Goal: Browse casually

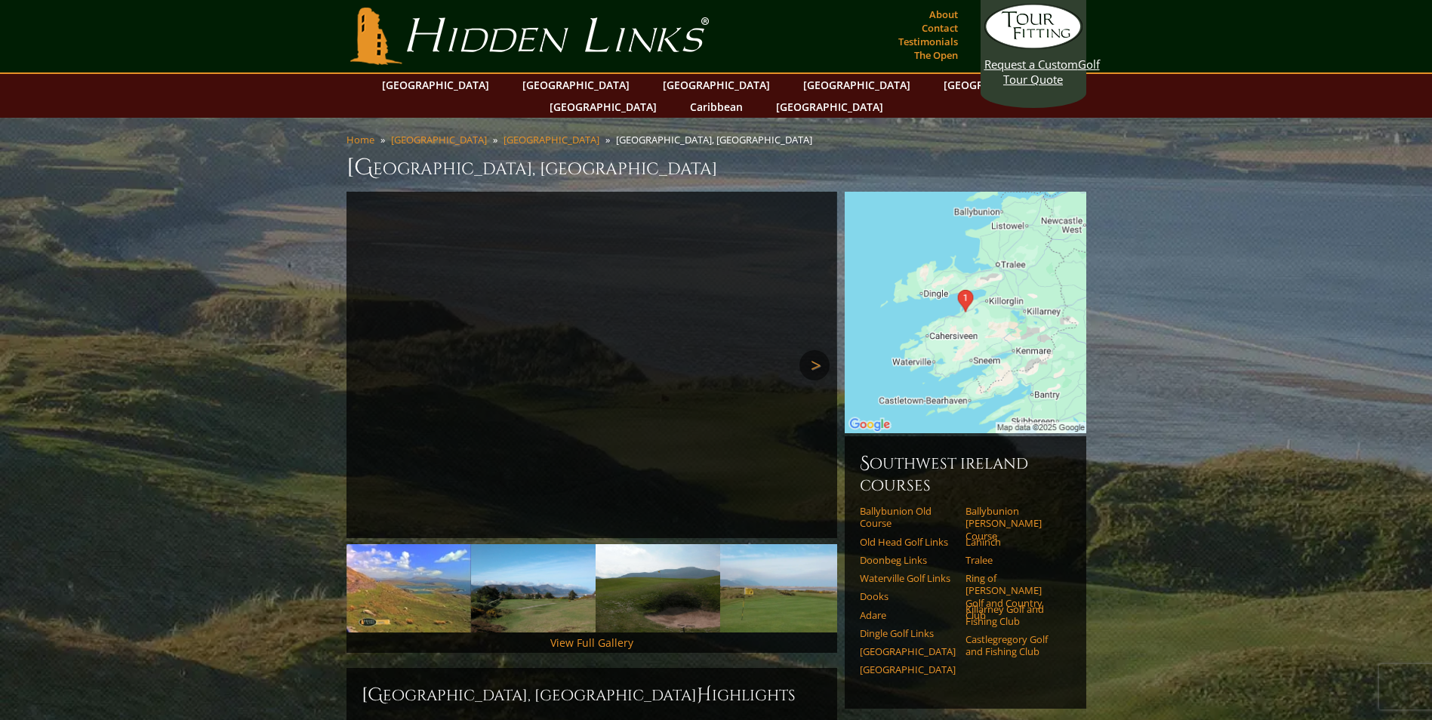
click at [814, 350] on link "Next" at bounding box center [814, 365] width 30 height 30
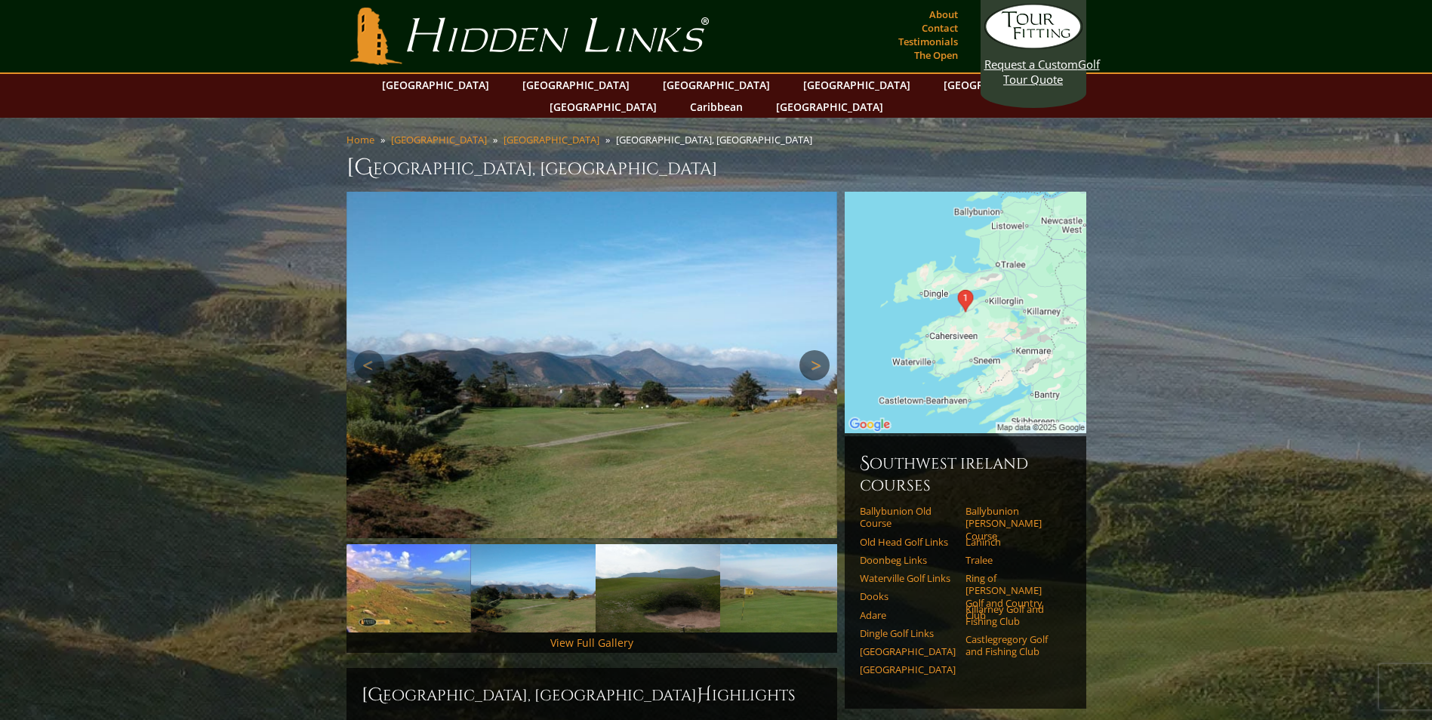
click at [813, 350] on link "Next" at bounding box center [814, 365] width 30 height 30
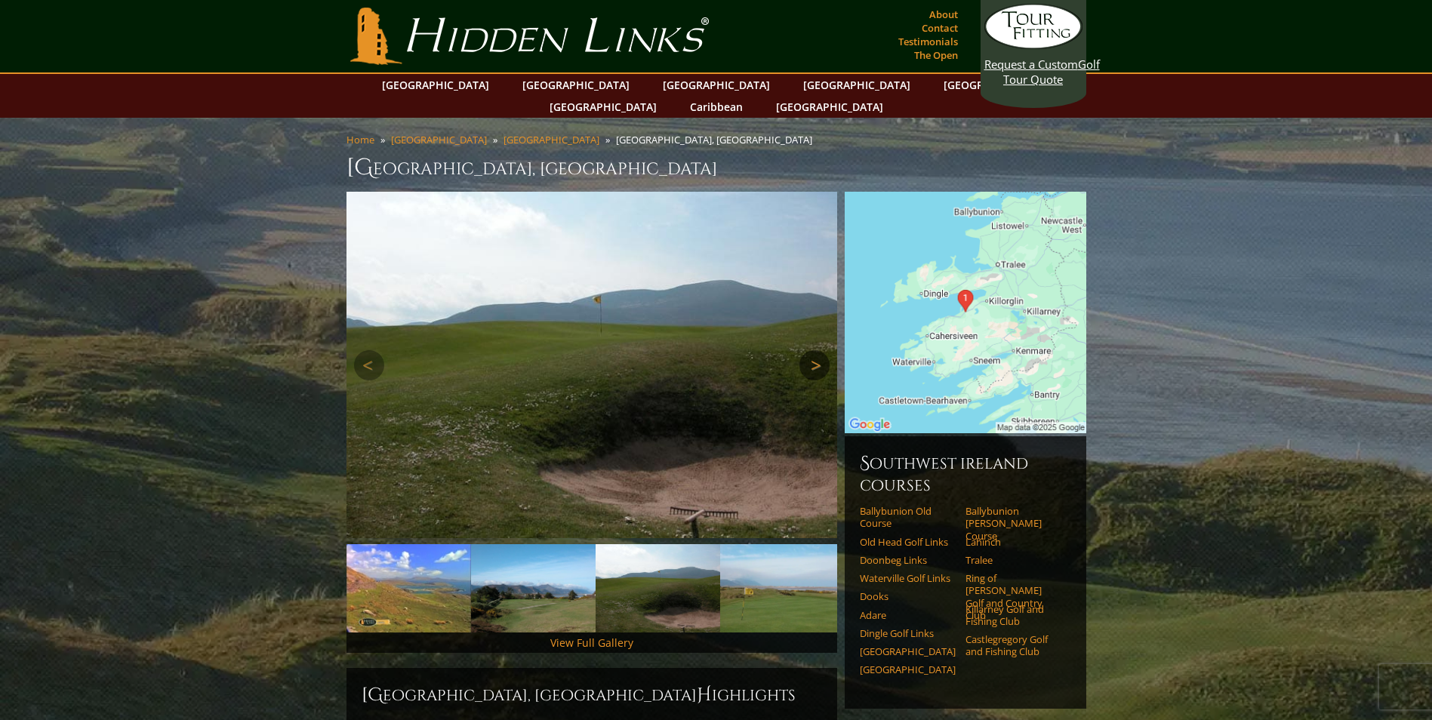
click at [812, 350] on link "Next" at bounding box center [814, 365] width 30 height 30
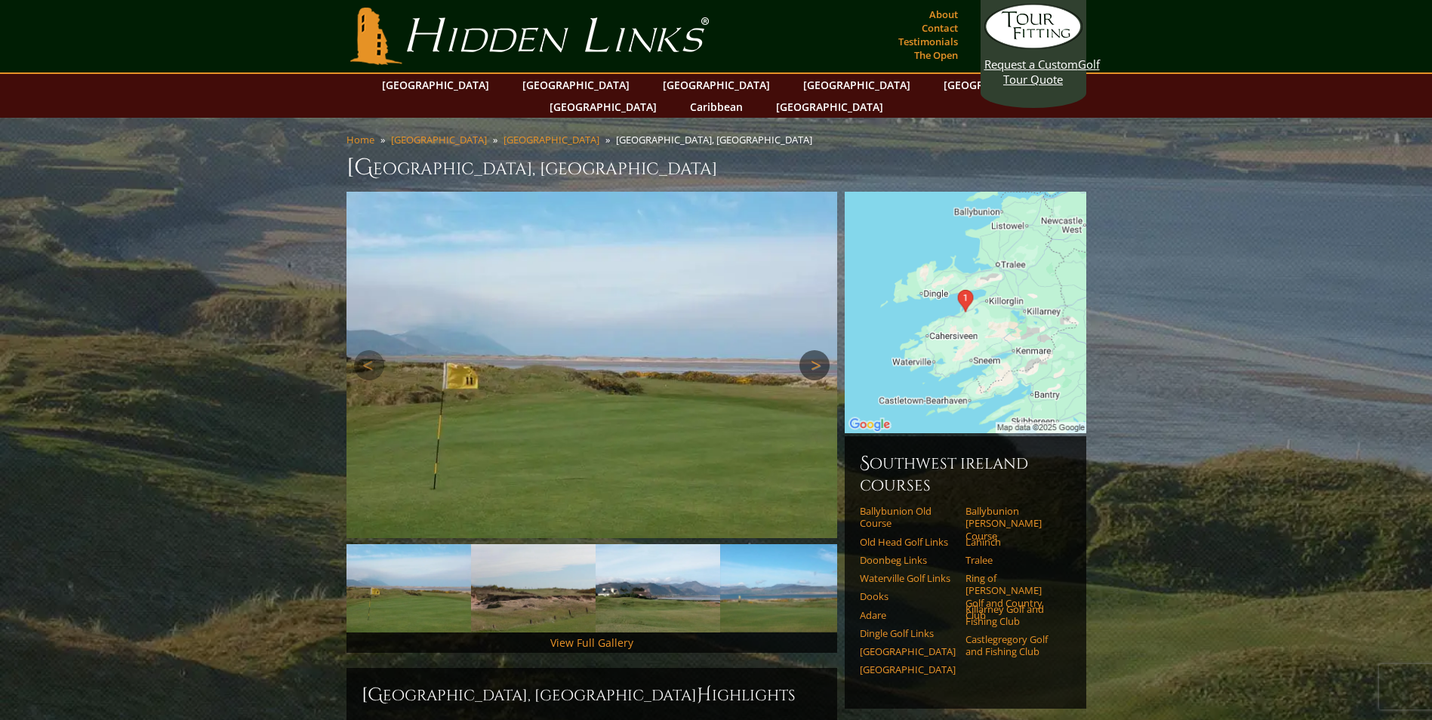
click at [812, 350] on link "Next" at bounding box center [814, 365] width 30 height 30
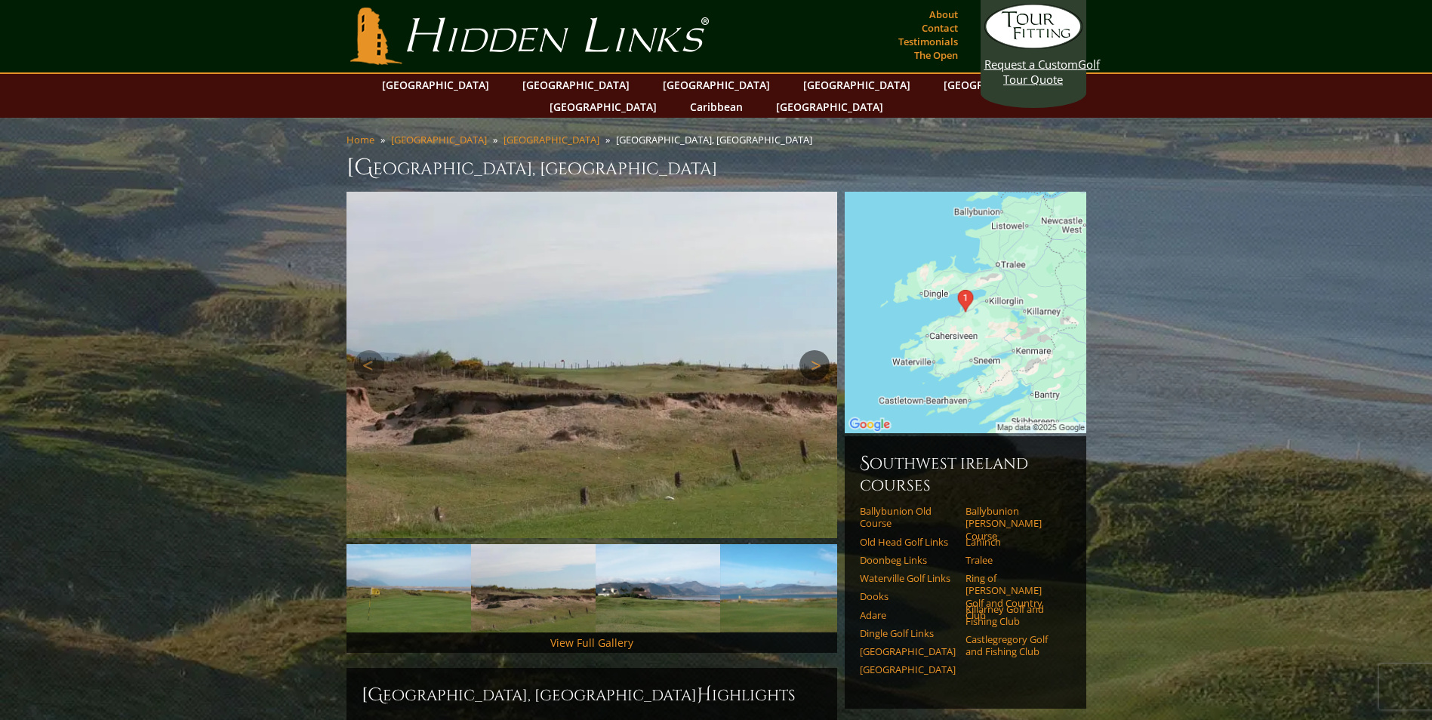
click at [811, 350] on link "Next" at bounding box center [814, 365] width 30 height 30
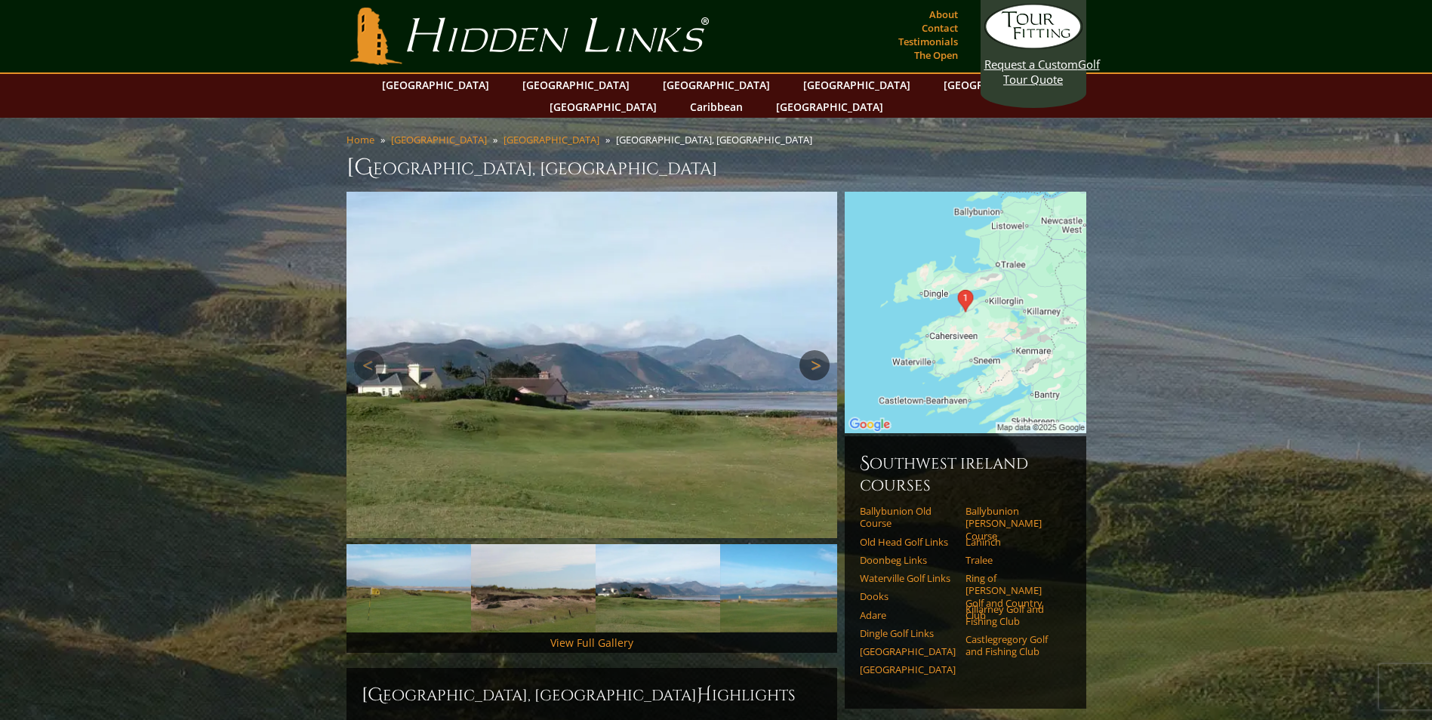
click at [808, 350] on link "Next" at bounding box center [814, 365] width 30 height 30
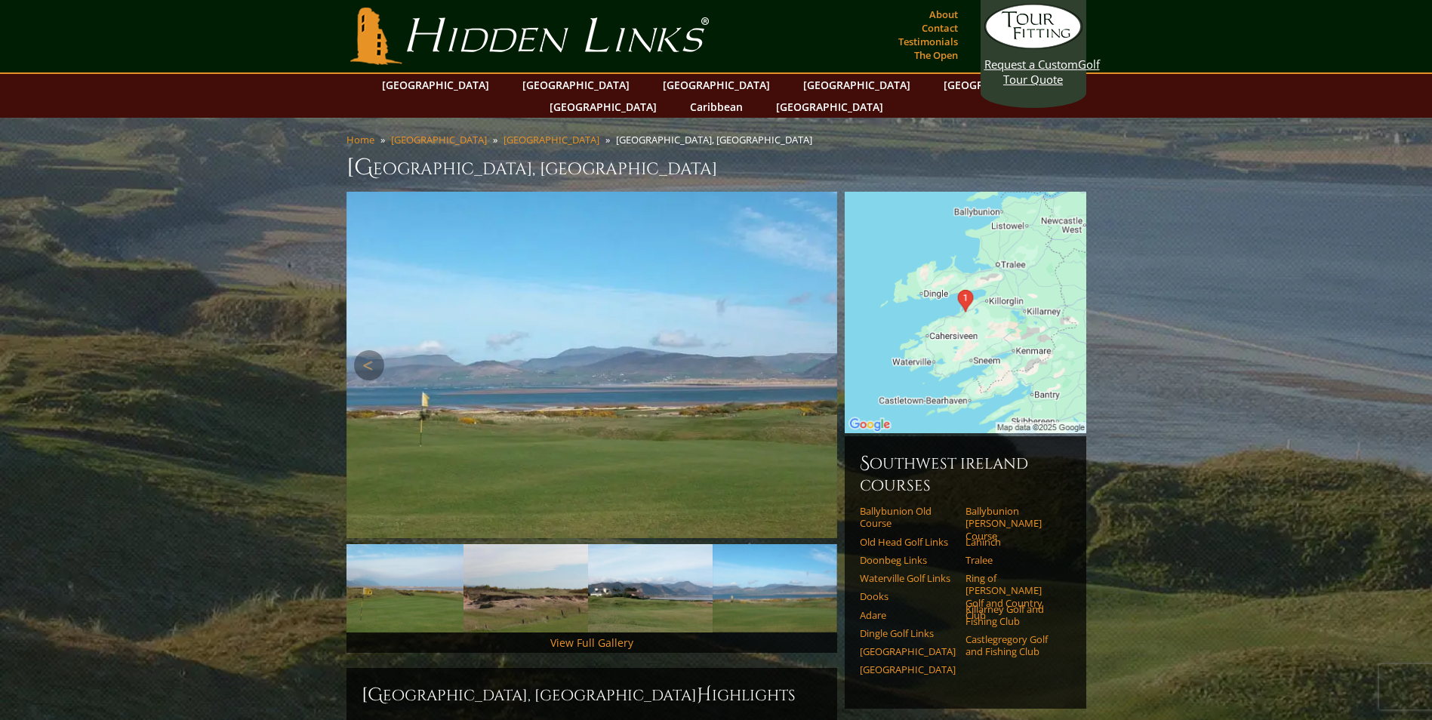
click at [805, 350] on link "Next" at bounding box center [814, 365] width 30 height 30
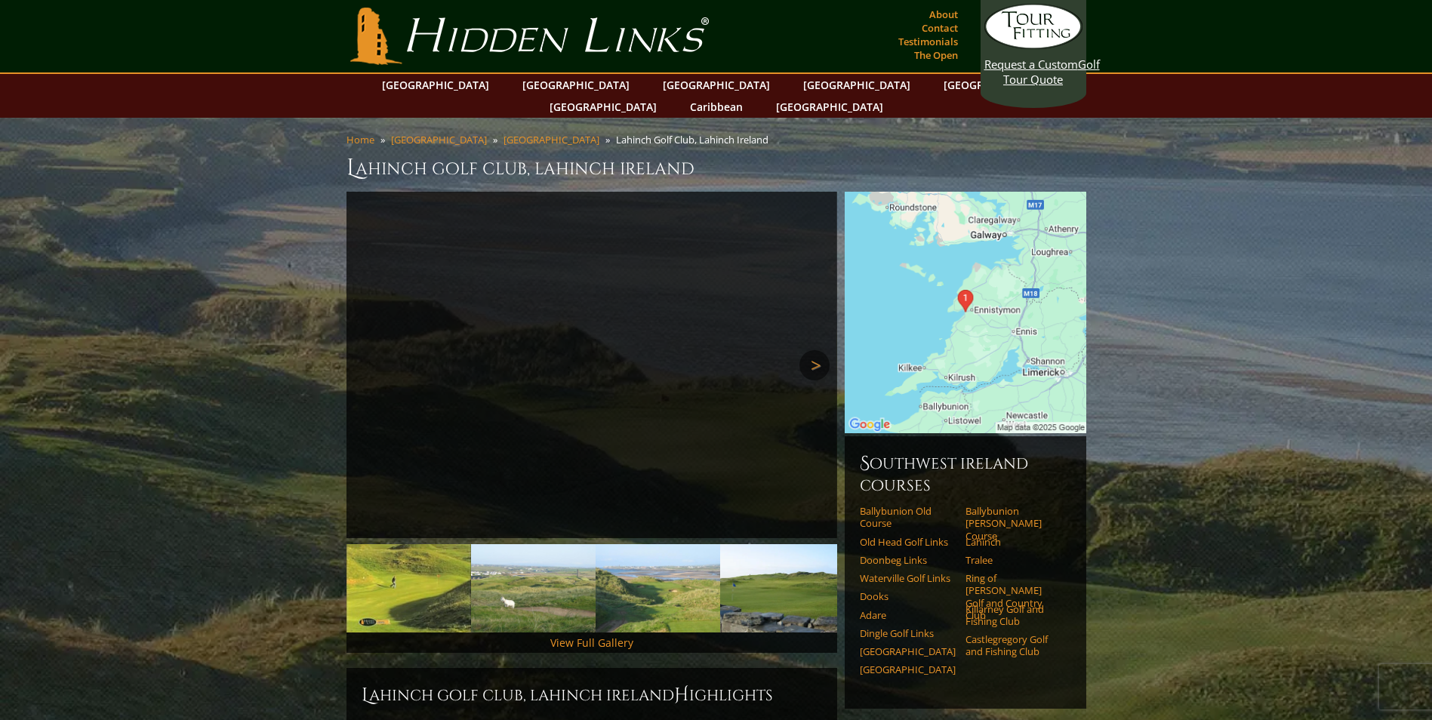
click at [816, 350] on link "Next" at bounding box center [814, 365] width 30 height 30
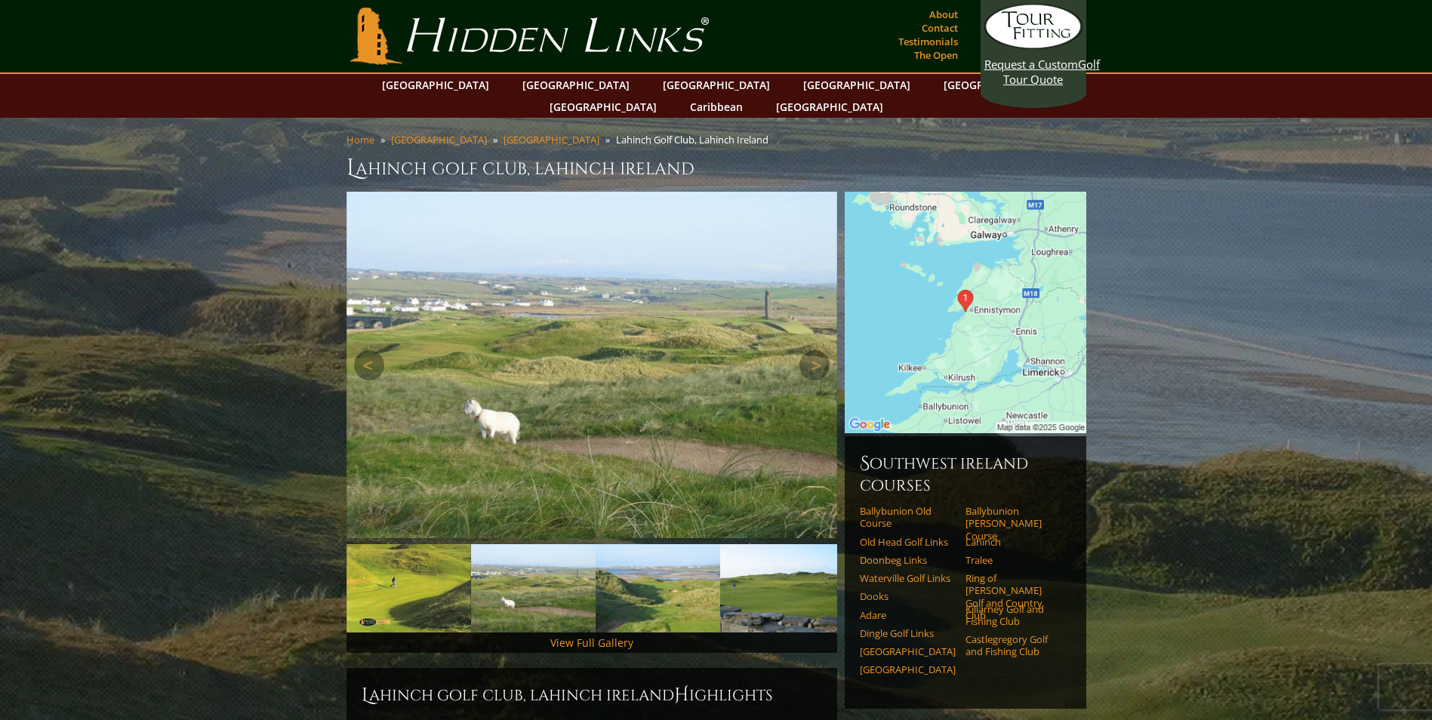
click at [831, 346] on img at bounding box center [591, 365] width 491 height 346
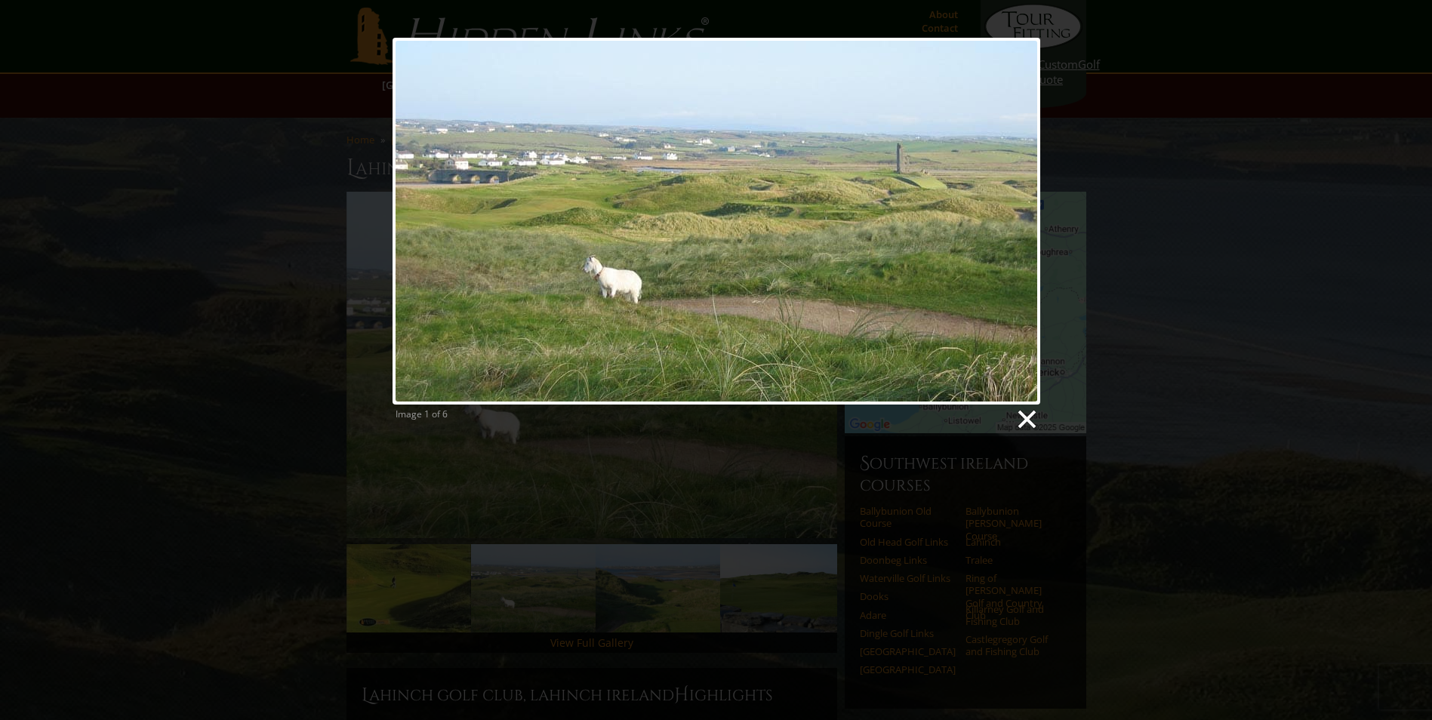
click at [1028, 423] on link at bounding box center [1026, 419] width 23 height 23
